Goal: Transaction & Acquisition: Download file/media

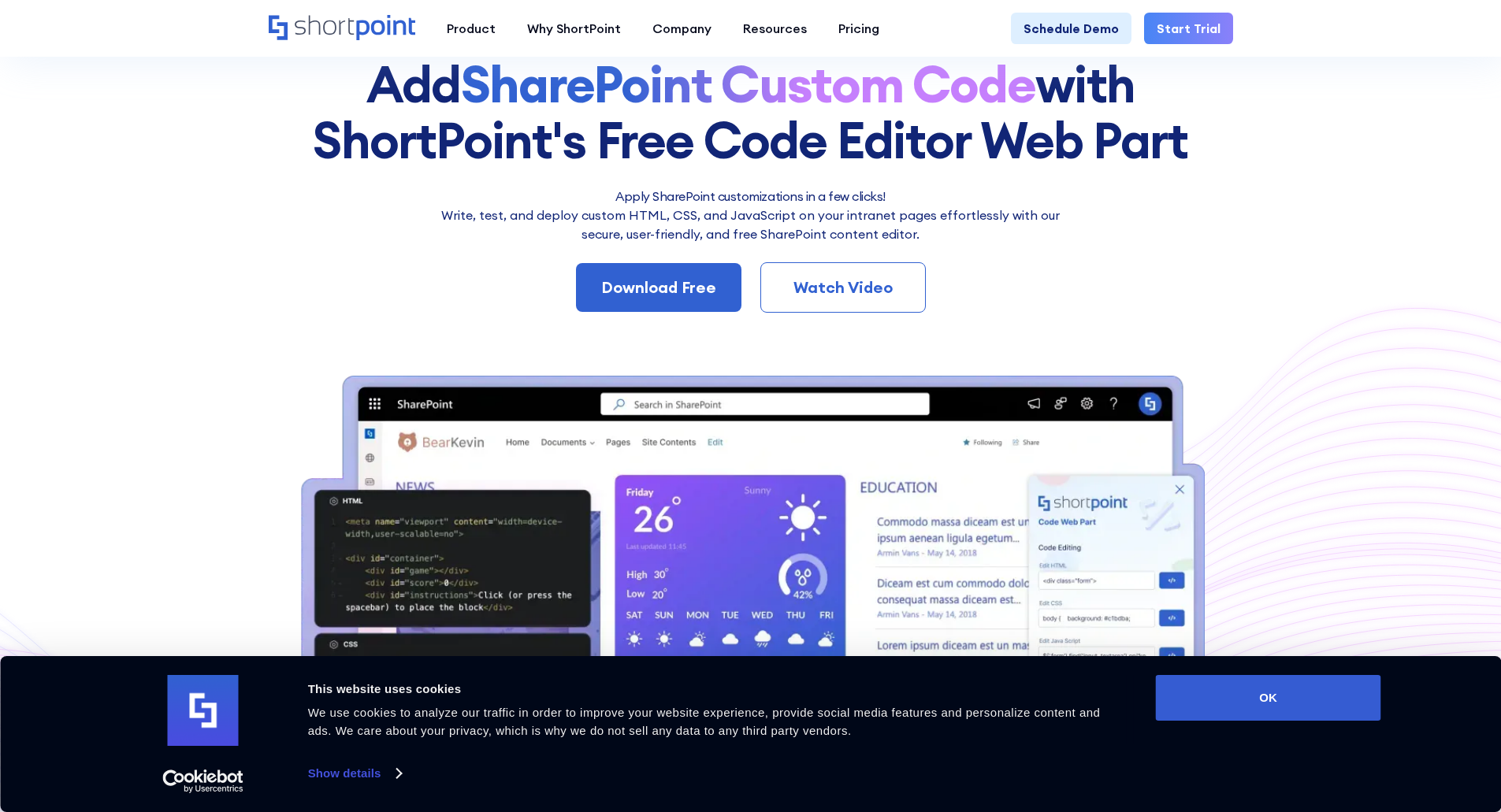
scroll to position [153, 0]
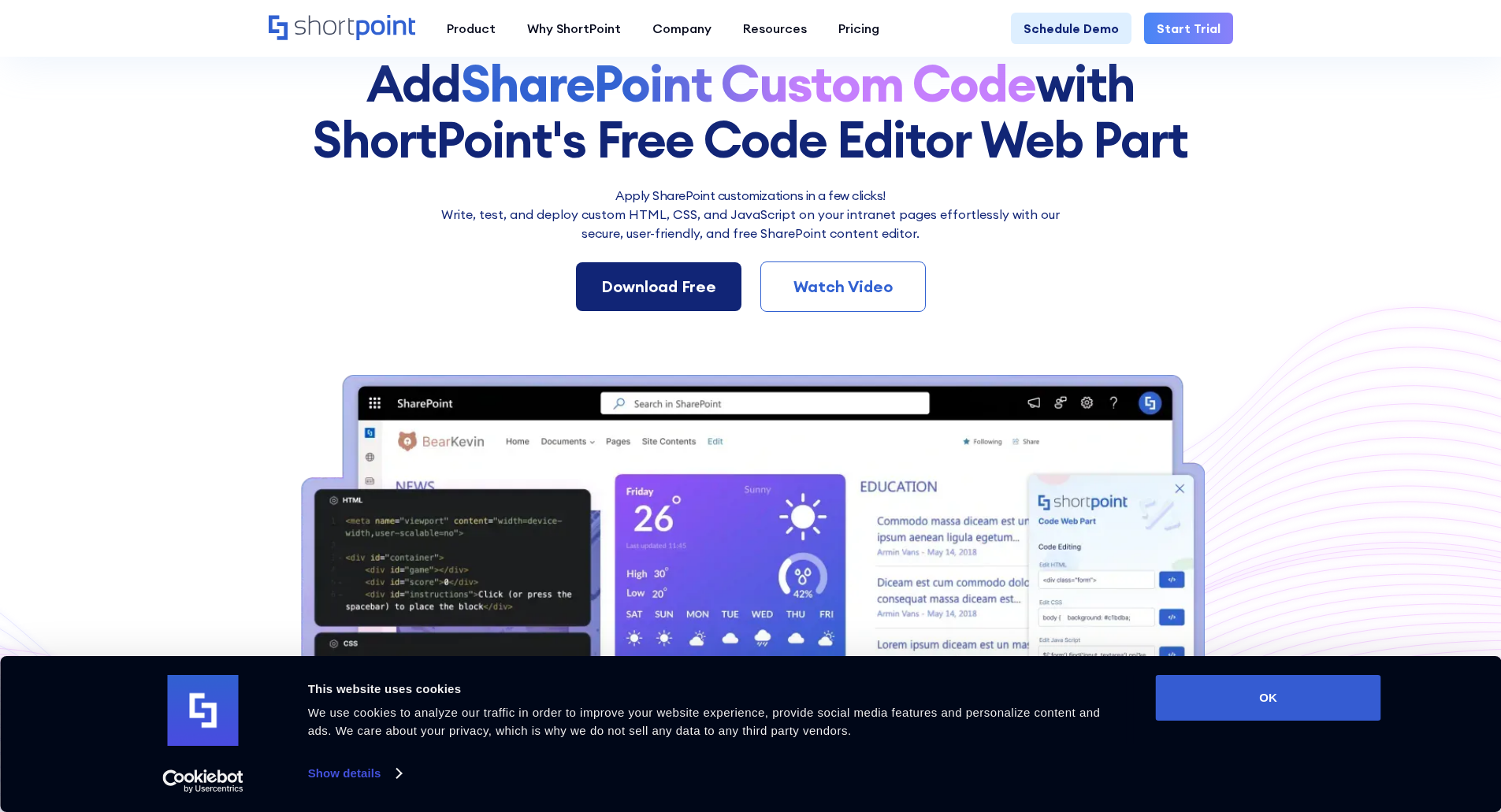
click at [642, 286] on div "Download Free" at bounding box center [658, 286] width 115 height 24
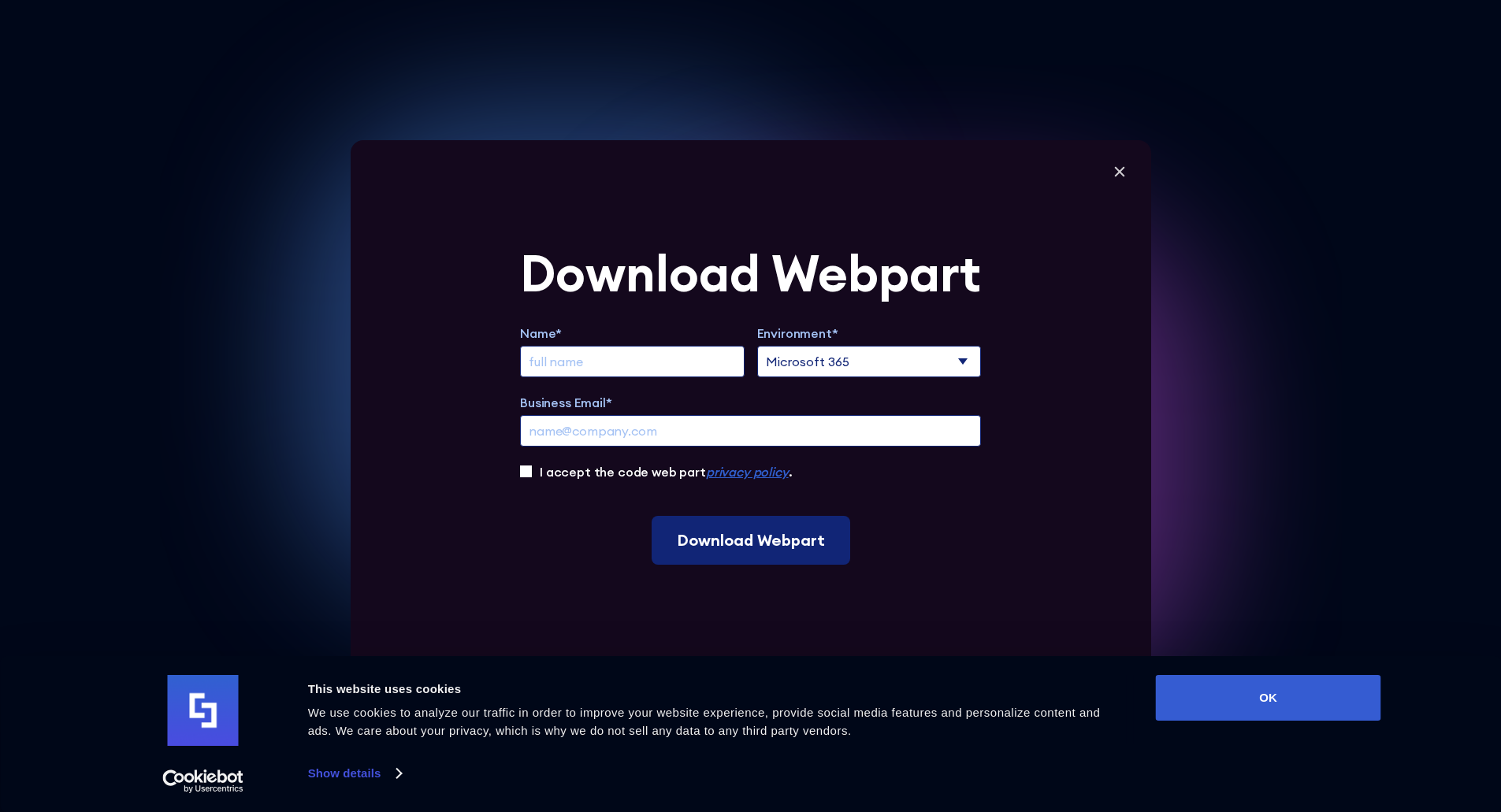
click at [771, 549] on input "Download Webpart" at bounding box center [750, 540] width 198 height 48
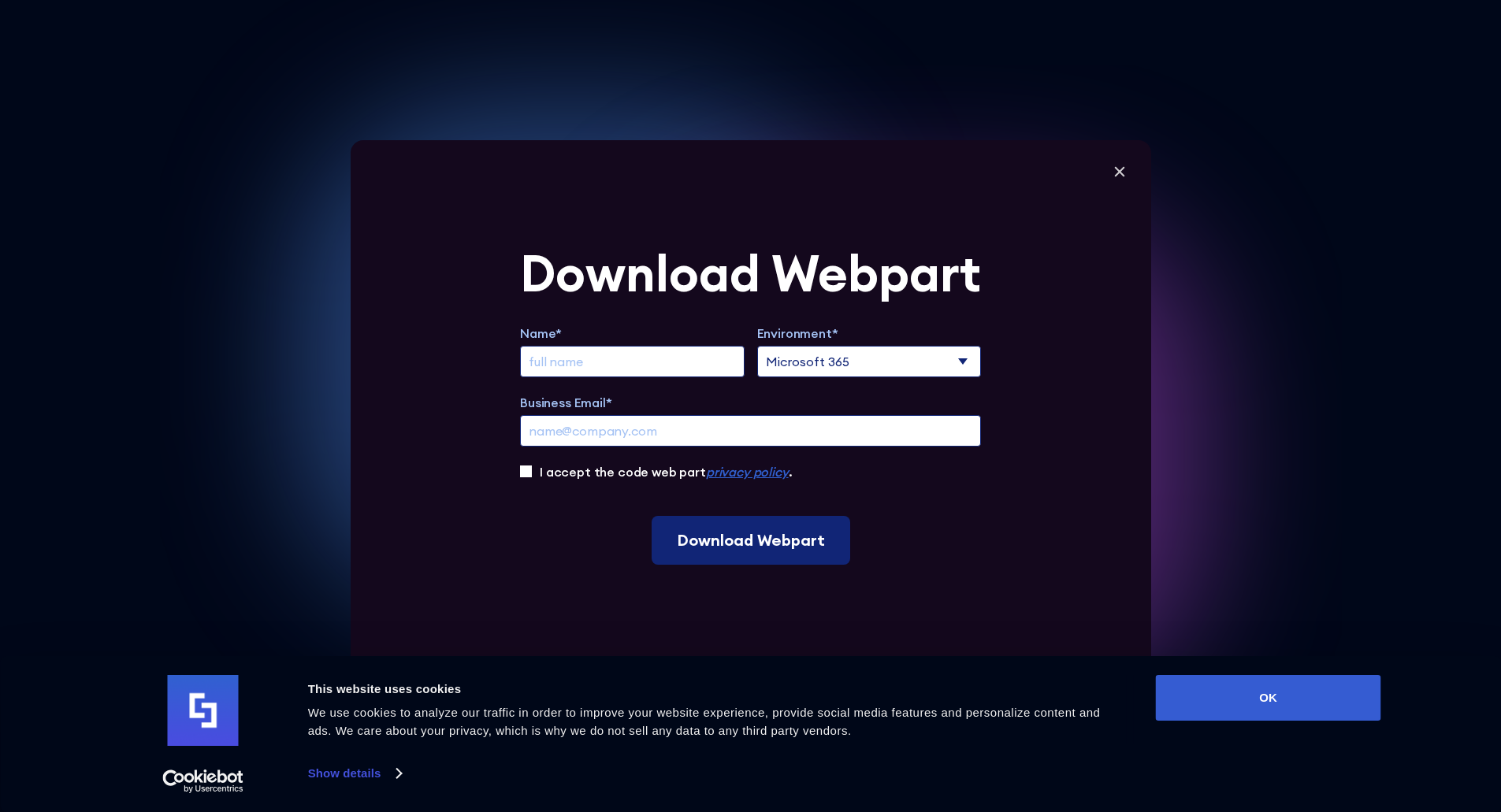
click at [771, 549] on input "Download Webpart" at bounding box center [750, 540] width 198 height 48
click at [972, 361] on select "Microsoft 365 SharePoint Online SharePoint 2019 (On-Premise)" at bounding box center [869, 362] width 225 height 32
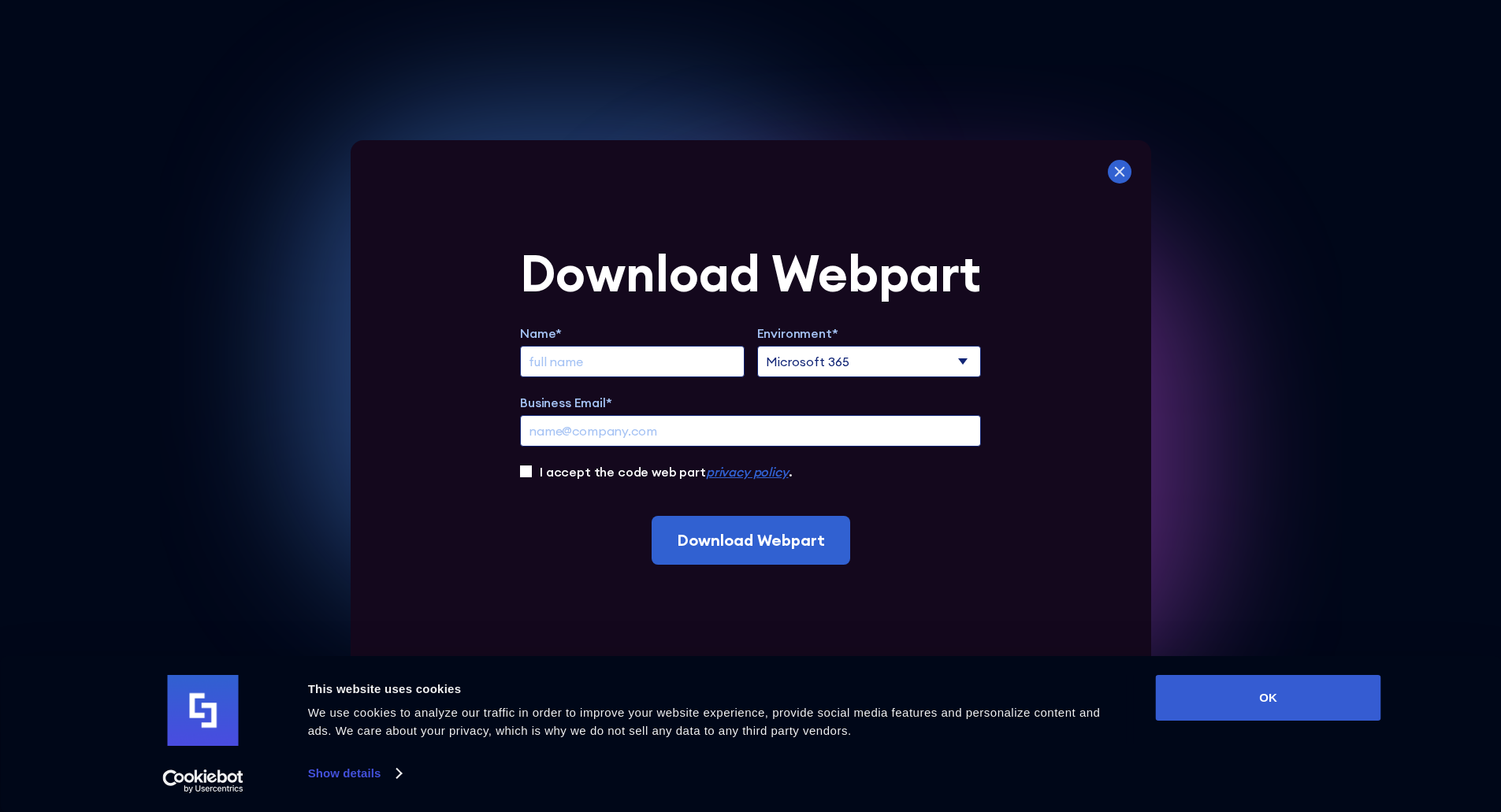
click at [1128, 177] on icon at bounding box center [1119, 172] width 24 height 24
